Goal: Contribute content

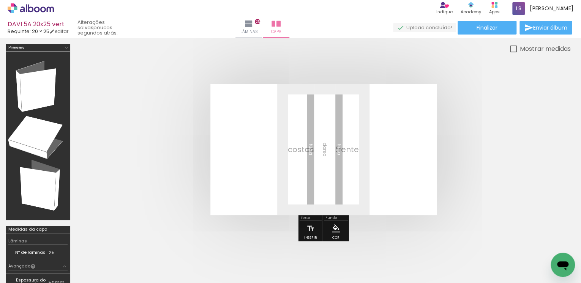
click at [62, 243] on iron-icon at bounding box center [59, 243] width 8 height 8
